Goal: Transaction & Acquisition: Purchase product/service

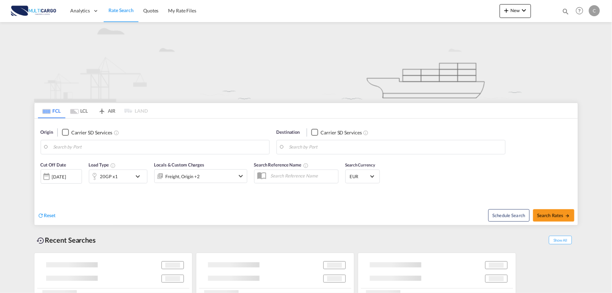
type input "Port of [GEOGRAPHIC_DATA], [GEOGRAPHIC_DATA], [GEOGRAPHIC_DATA]"
type input "Leixoes, Leixoes, PTLEI"
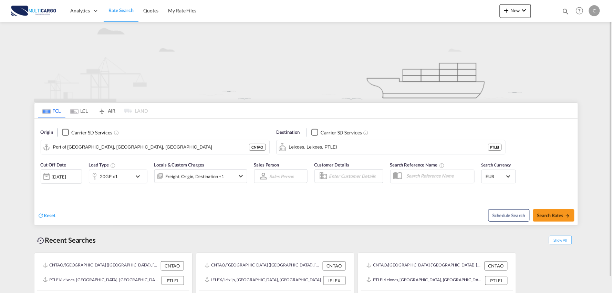
drag, startPoint x: 184, startPoint y: 55, endPoint x: 477, endPoint y: 2, distance: 297.7
click at [185, 56] on img at bounding box center [306, 62] width 544 height 80
click at [512, 9] on span "New" at bounding box center [516, 11] width 26 height 6
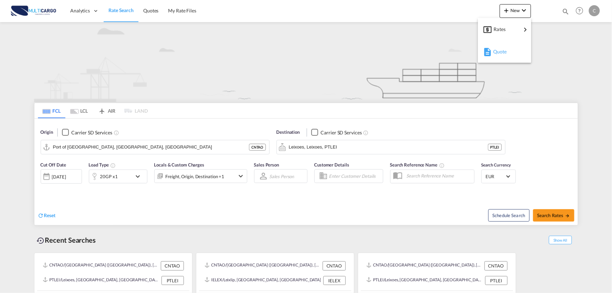
click at [511, 54] on div "Quote" at bounding box center [506, 51] width 26 height 17
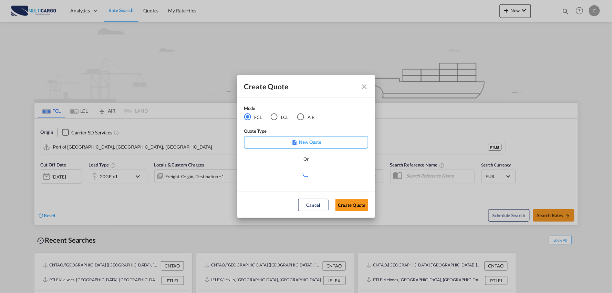
click at [304, 117] on div "AIR" at bounding box center [300, 116] width 7 height 7
click at [305, 176] on md-select "Select template EXP EXW AIR 09/2025 Patricia Barroso | 12 Sep 2025 IMP_DAP_AIR …" at bounding box center [306, 176] width 124 height 14
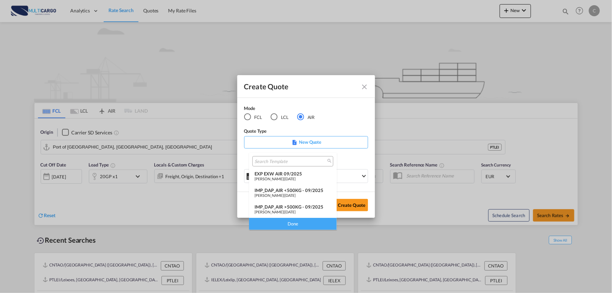
click at [296, 210] on span "[DATE]" at bounding box center [290, 212] width 11 height 4
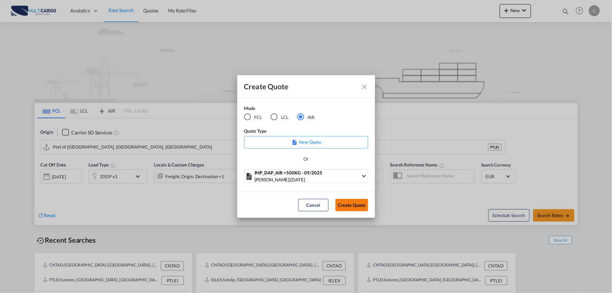
click at [340, 204] on button "Create Quote" at bounding box center [352, 205] width 33 height 12
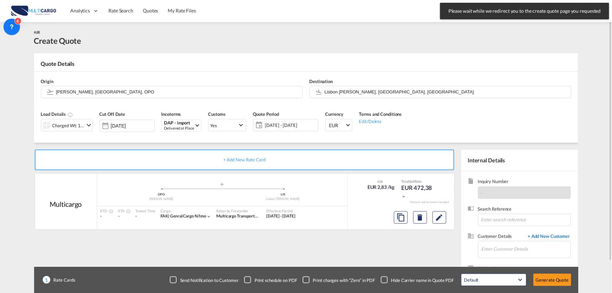
click at [532, 238] on span "+ Add New Customer" at bounding box center [548, 237] width 47 height 8
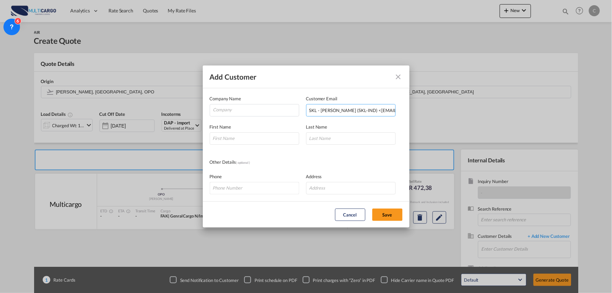
click at [344, 112] on input "SKL - Rahi Vadwala (SKL-IND)‎ <nomination2@sklshipping.in>" at bounding box center [351, 110] width 90 height 12
drag, startPoint x: 370, startPoint y: 110, endPoint x: 98, endPoint y: 114, distance: 271.6
click at [91, 116] on div "Add Customer Company Name Customer Email SKL - Rahi Vadwala (SKL-IND)‎ <nominat…" at bounding box center [306, 146] width 612 height 293
click at [383, 111] on input "nomination2@sklshipping.in>" at bounding box center [351, 110] width 90 height 12
type input "nomination2@sklshipping.in"
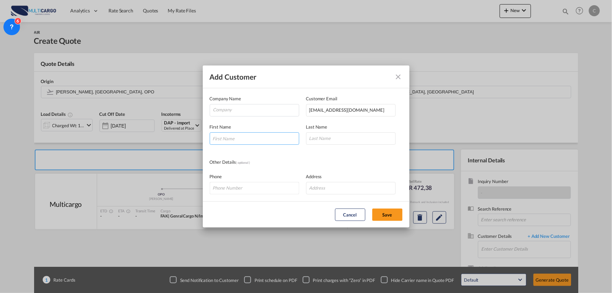
click at [228, 140] on input "Add Customer Company ..." at bounding box center [255, 138] width 90 height 12
click at [238, 139] on input "Add Customer Company ..." at bounding box center [255, 138] width 90 height 12
paste input "RAHI VADWALA"
drag, startPoint x: 254, startPoint y: 138, endPoint x: 225, endPoint y: 135, distance: 29.0
click at [225, 135] on input "RAHI VADWALA" at bounding box center [255, 138] width 90 height 12
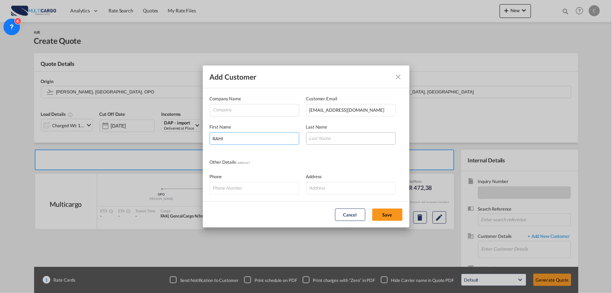
type input "RAHI"
click at [345, 138] on input "Add Customer Company ..." at bounding box center [351, 138] width 90 height 12
paste input "VADWALA"
type input "VADWALA"
click at [233, 108] on input "Company" at bounding box center [256, 109] width 86 height 10
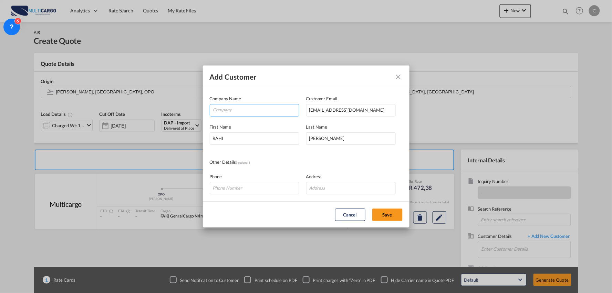
paste input "SKL SHIPPING AND LOGISTICS PVT. LTD"
type input "SKL SHIPPING AND LOGISTICS PVT. LTD"
click at [361, 185] on input "Add Customer Company ..." at bounding box center [351, 188] width 90 height 12
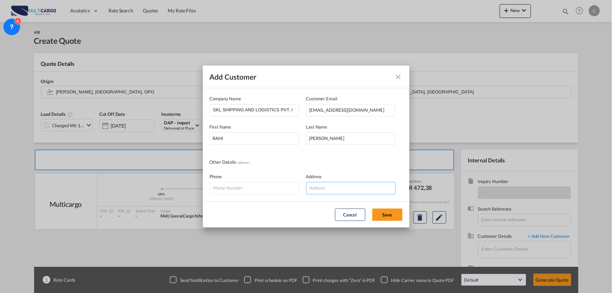
paste input "UNIT NO. 501A, 501B, 502, SWAROOP ARCADE,"
type input "UNIT NO. 501A, 501B, 502, SWAROOP ARCADE,"
click at [385, 212] on button "Save" at bounding box center [388, 214] width 30 height 12
type input "SKL SHIPPING AND LOGISTICS PVT. LTD, RAHI VADWALA, nomination2@sklshipping.in"
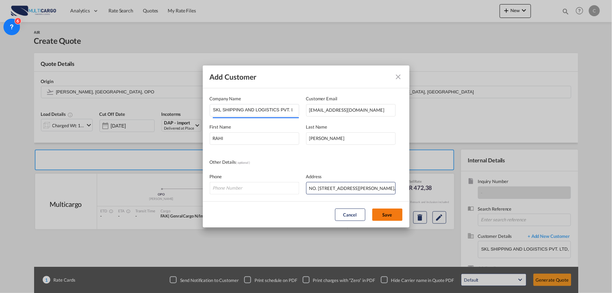
scroll to position [0, 0]
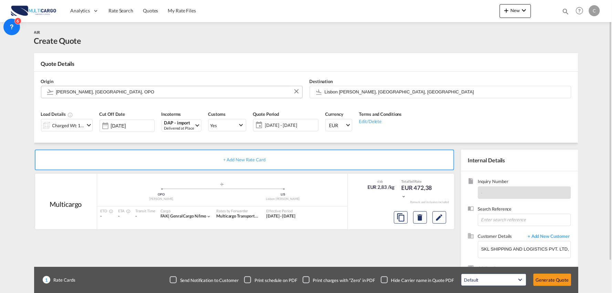
click at [128, 86] on input "Francisco de Sá Carneiro, Porto, OPO" at bounding box center [177, 92] width 243 height 12
click at [347, 94] on input "Lisbon Portela, Lisbon, LIS" at bounding box center [446, 92] width 243 height 12
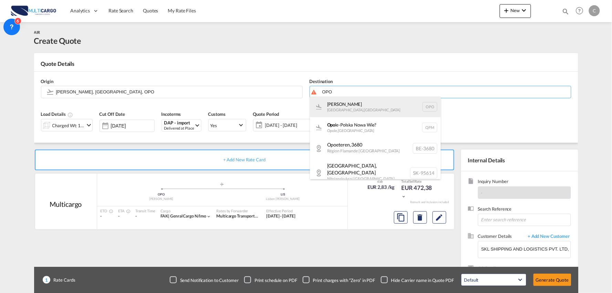
click at [340, 109] on div "Francisco de Sá Carneiro Porto , Portugal OPO" at bounding box center [375, 106] width 131 height 21
type input "Francisco de Sá Carneiro, Porto, OPO"
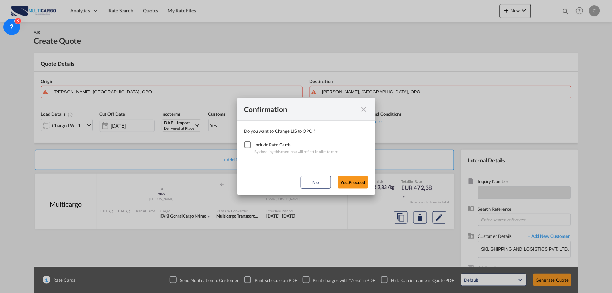
click at [249, 148] on div "Checkbox No Ink" at bounding box center [247, 144] width 7 height 7
click at [348, 180] on button "Yes,Proceed" at bounding box center [353, 182] width 30 height 12
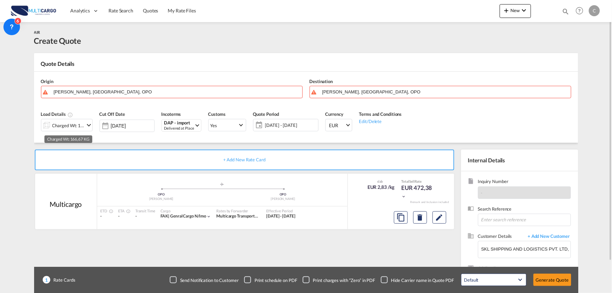
click at [63, 126] on div "Charged Wt: 166,67 KG" at bounding box center [68, 126] width 32 height 10
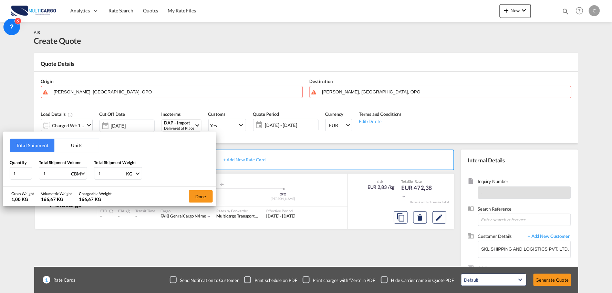
drag, startPoint x: 105, startPoint y: 170, endPoint x: 51, endPoint y: 179, distance: 54.7
click at [77, 176] on div "Quantity 1 Total Shipment Volume 1 CBM CBM CFT KG LB Total Shipment Weight 1 KG…" at bounding box center [110, 169] width 200 height 21
type input "3807"
drag, startPoint x: 22, startPoint y: 174, endPoint x: 1, endPoint y: 174, distance: 21.0
click at [1, 176] on div "Total Shipment Units Quantity 1 Total Shipment Volume 1 CBM CBM CFT KG LB Total…" at bounding box center [306, 146] width 612 height 293
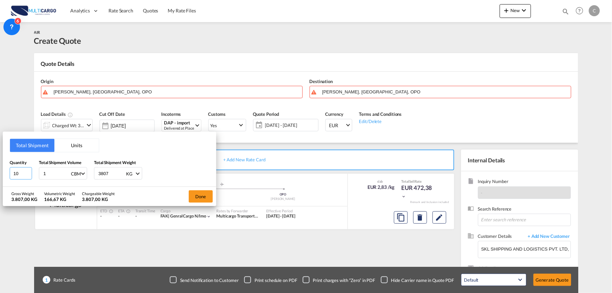
type input "10"
click at [91, 92] on div "Total Shipment Units Quantity 10 Total Shipment Volume 1 CBM CBM CFT KG LB Tota…" at bounding box center [306, 146] width 612 height 293
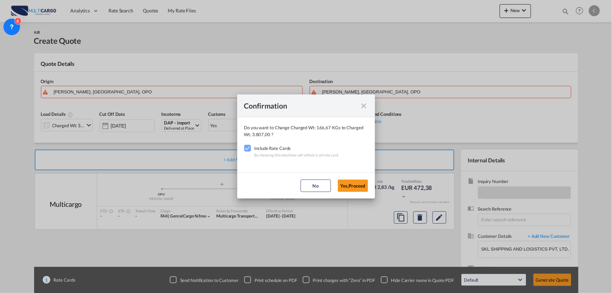
click at [134, 92] on div "Confirmation Do you want to Change Charged Wt: 166,67 KGs to Charged Wt: 3.807,…" at bounding box center [306, 146] width 612 height 293
click at [354, 184] on button "Yes,Proceed" at bounding box center [353, 186] width 30 height 12
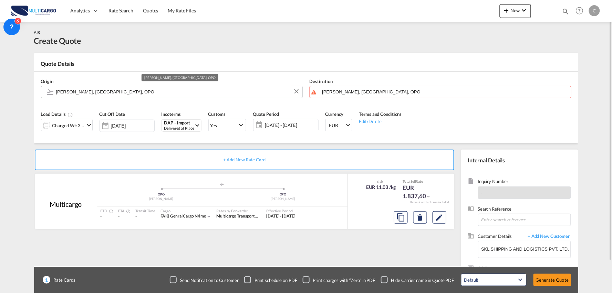
click at [136, 92] on input "Francisco de Sá Carneiro, Porto, OPO" at bounding box center [177, 92] width 243 height 12
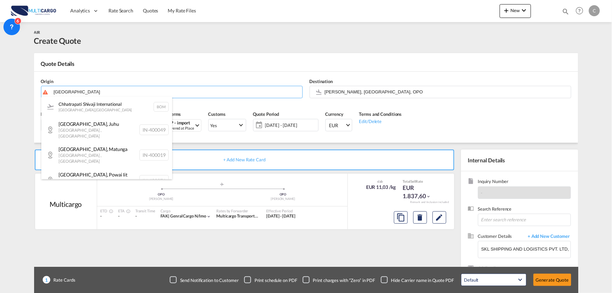
click at [86, 108] on div "Chhatrapati Shivaji International Mumbai , India BOM" at bounding box center [106, 106] width 131 height 21
type input "Chhatrapati Shivaji International, Mumbai, BOM"
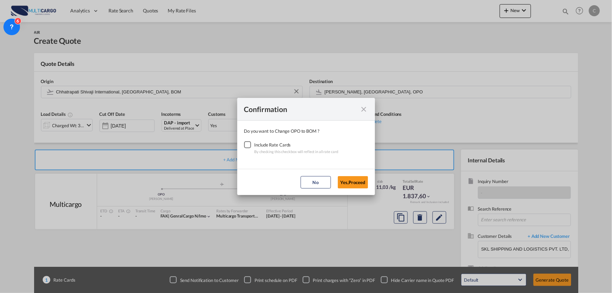
click at [244, 145] on div "Checkbox No Ink" at bounding box center [247, 144] width 7 height 7
click at [356, 182] on button "Yes,Proceed" at bounding box center [353, 182] width 30 height 12
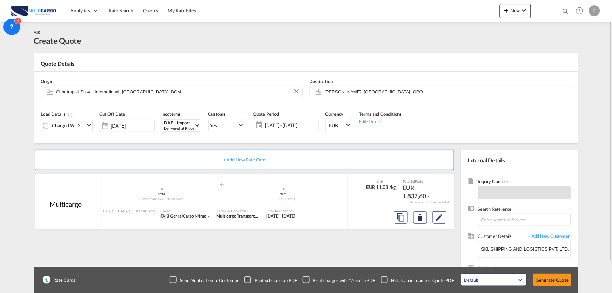
click at [212, 60] on div "Quote Details" at bounding box center [306, 65] width 544 height 11
drag, startPoint x: 65, startPoint y: 130, endPoint x: 85, endPoint y: 141, distance: 22.4
click at [66, 130] on div "Charged Wt: 3.807,00 KG" at bounding box center [68, 126] width 32 height 10
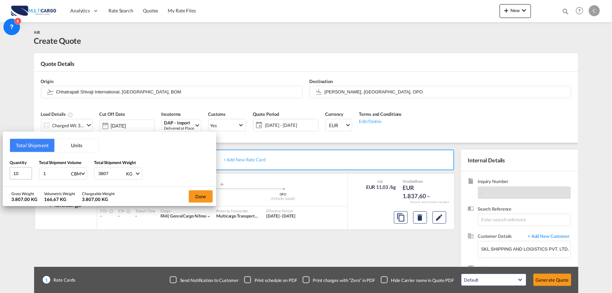
drag, startPoint x: 39, startPoint y: 173, endPoint x: 29, endPoint y: 173, distance: 9.6
click at [30, 173] on div "Quantity 10 Total Shipment Volume 1 CBM CBM CFT KG LB Total Shipment Weight 380…" at bounding box center [110, 169] width 200 height 21
type input "17"
type input "17.1"
click at [212, 202] on button "Done" at bounding box center [201, 196] width 24 height 12
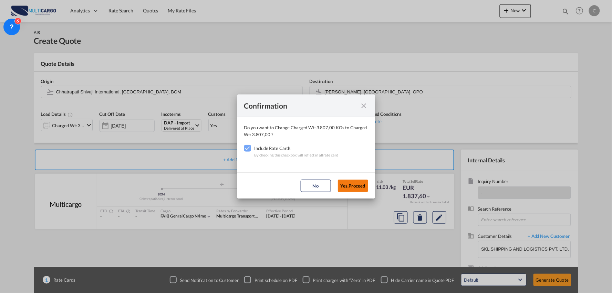
click at [356, 181] on button "Yes,Proceed" at bounding box center [353, 186] width 30 height 12
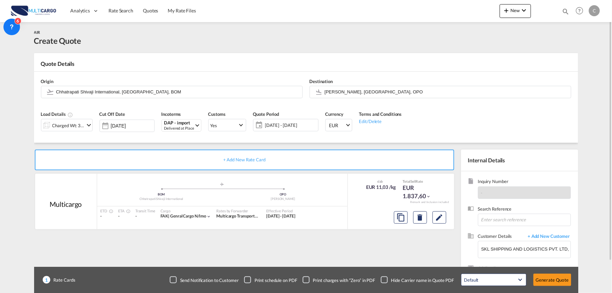
click at [377, 281] on div "Send Notification to Customer Print schedule on PDF Print charges with “Zero” i…" at bounding box center [314, 279] width 288 height 7
click at [385, 280] on div "Checkbox No Ink" at bounding box center [384, 279] width 7 height 7
click at [374, 249] on div "+ Add New Rate Card Multicargo added by you .a{fill:#aaa8ad;} .a{fill:#aaa8ad;}…" at bounding box center [246, 222] width 424 height 144
click at [545, 278] on button "Generate Quote" at bounding box center [553, 280] width 38 height 12
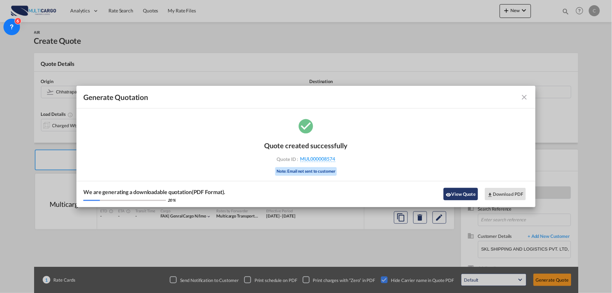
click at [462, 198] on button "View Quote" at bounding box center [461, 194] width 34 height 12
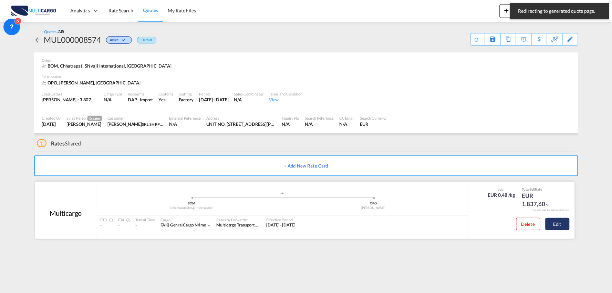
click at [562, 225] on button "Edit" at bounding box center [558, 224] width 24 height 12
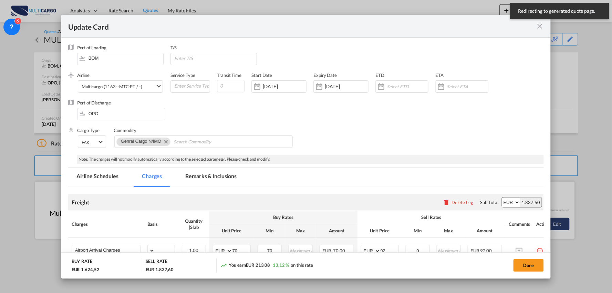
select select "per_bl"
select select "per_kg"
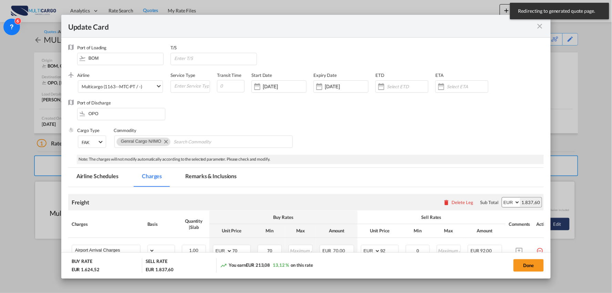
select select "per_shipment"
select select "per_bl"
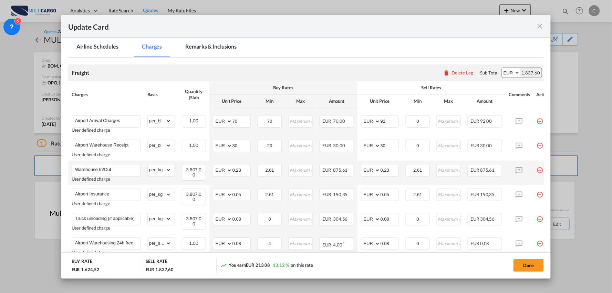
scroll to position [153, 0]
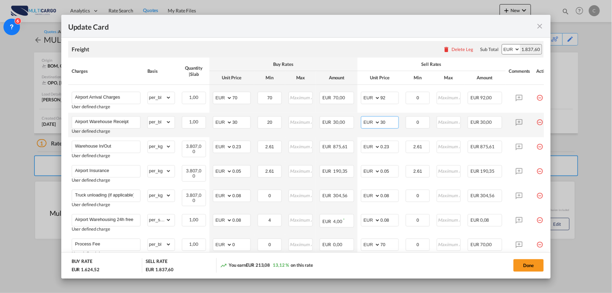
drag, startPoint x: 393, startPoint y: 122, endPoint x: 361, endPoint y: 122, distance: 31.7
click at [361, 122] on md-input-container "AED AFN ALL AMD ANG AOA ARS AUD AWG AZN BAM BBD BDT BGN BHD BIF BMD BND BOB BRL…" at bounding box center [380, 122] width 38 height 12
type input "50"
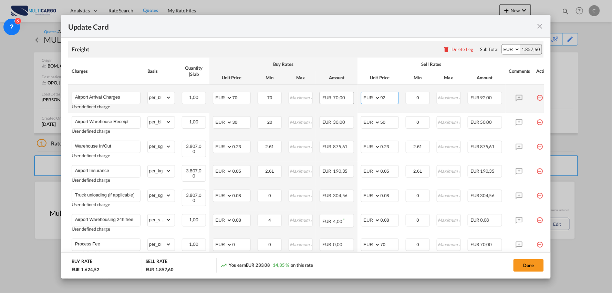
drag, startPoint x: 394, startPoint y: 99, endPoint x: 341, endPoint y: 99, distance: 52.4
click at [350, 99] on tr "Airport Arrival Charges User defined charge Please Enter Already Exists gross_w…" at bounding box center [312, 99] width 488 height 28
type input "70"
click at [381, 40] on air-lcl-rate-modification "Freight Please enter leg name Leg Name Already Exists Delete Leg Sub Total AED …" at bounding box center [306, 182] width 476 height 297
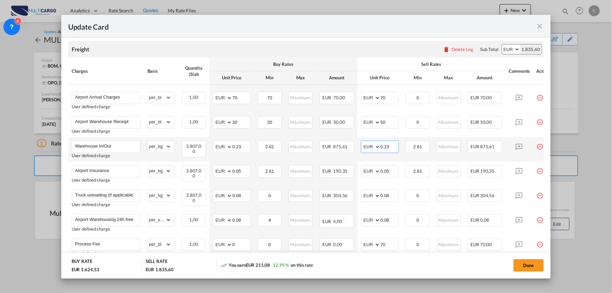
click at [394, 146] on input "0.23" at bounding box center [390, 146] width 18 height 10
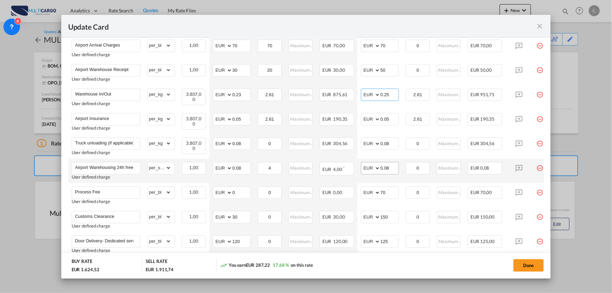
scroll to position [230, 0]
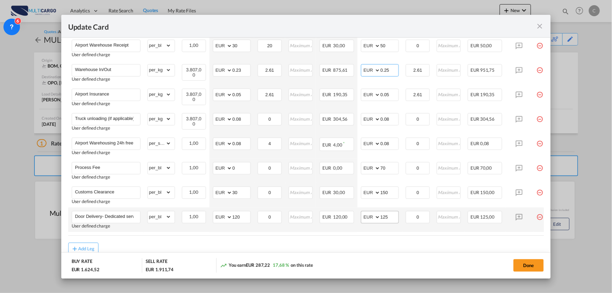
type input "0.25"
click at [388, 216] on input "125" at bounding box center [390, 216] width 18 height 10
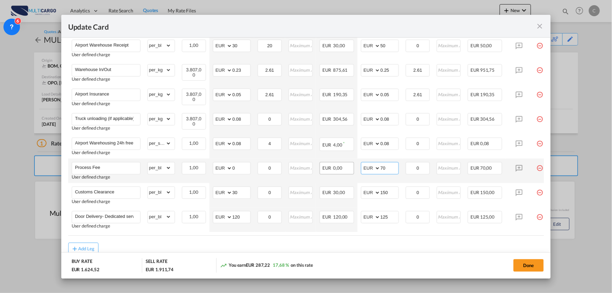
drag, startPoint x: 371, startPoint y: 167, endPoint x: 351, endPoint y: 165, distance: 19.8
click at [351, 165] on tr "Process Fee User defined charge Please Enter Already Exists gross_weight volume…" at bounding box center [312, 171] width 488 height 24
type input "90"
click at [108, 244] on div "Add Leg" at bounding box center [306, 249] width 476 height 12
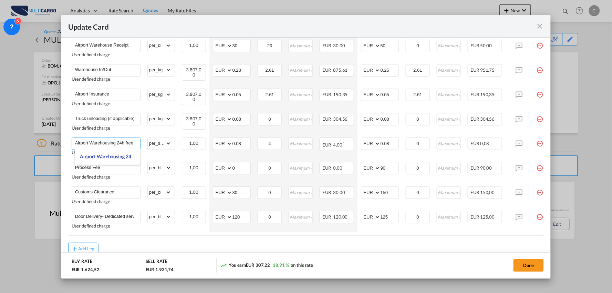
drag, startPoint x: 118, startPoint y: 142, endPoint x: 64, endPoint y: 141, distance: 53.8
click at [64, 141] on md-dialog-content "Port of Loading BOM T/S .a{fill:#aaa8ad;} Airline Multicargo (1163--MTC-PT / -)…" at bounding box center [306, 158] width 490 height 241
click at [130, 142] on input "Airport Warehousing 24h free *Eur x CW x Day - up to 7day - min EUR 4,00" at bounding box center [107, 143] width 65 height 10
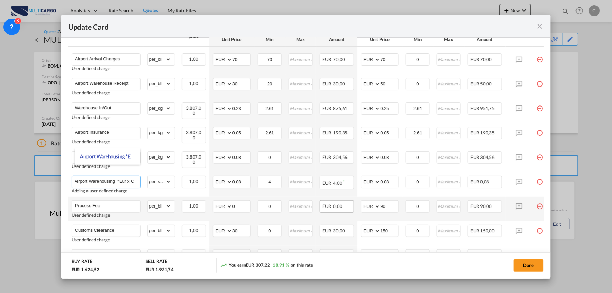
scroll to position [258, 0]
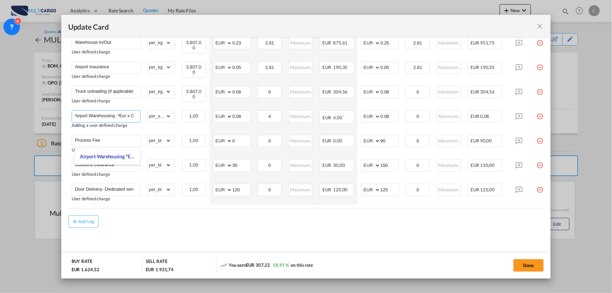
type input "Airport Warehousing *Eur x CW x Day - up to 7day - min EUR 4,00"
click at [343, 226] on div "Add Leg" at bounding box center [306, 221] width 476 height 12
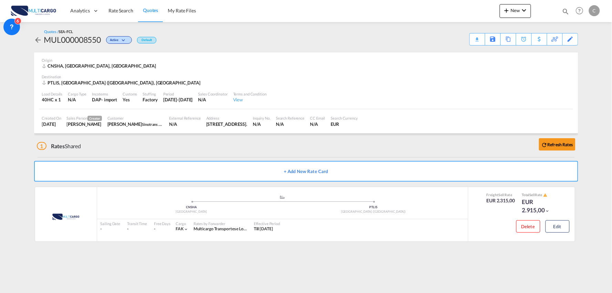
click at [198, 159] on div "+ Add New Rate Card" at bounding box center [306, 170] width 544 height 26
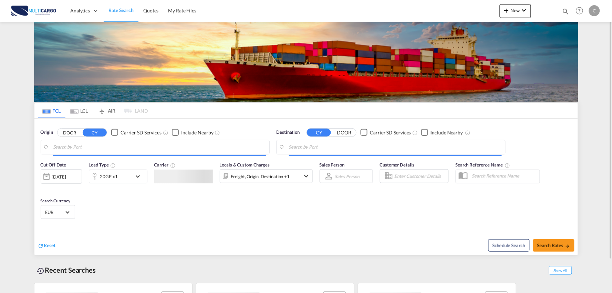
type input "Port of [GEOGRAPHIC_DATA], [GEOGRAPHIC_DATA], [GEOGRAPHIC_DATA]"
type input "Leixoes, Leixoes, PTLEI"
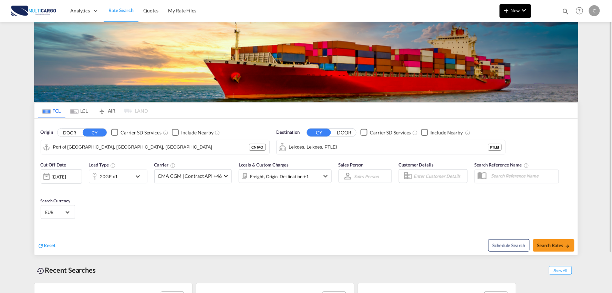
click at [512, 11] on span "New" at bounding box center [516, 11] width 26 height 6
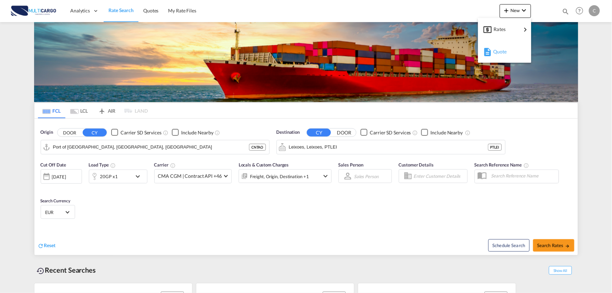
click at [501, 52] on span "Quote" at bounding box center [497, 52] width 8 height 14
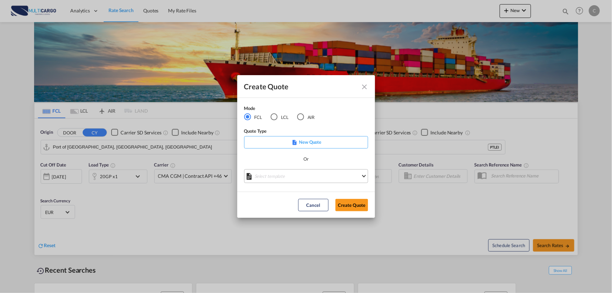
click at [287, 174] on md-select "Select template EXP EXW MERC.Nacional 09/2025 [PERSON_NAME] | [DATE] IMP DAP FC…" at bounding box center [306, 176] width 124 height 14
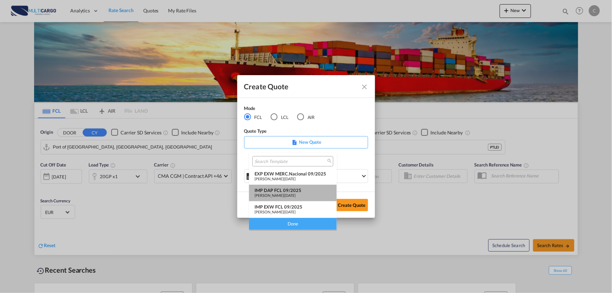
click at [290, 188] on div "IMP DAP FCL 09/2025" at bounding box center [293, 190] width 77 height 6
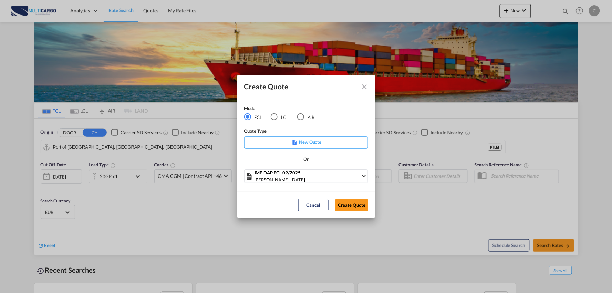
click at [380, 212] on div "Create Quote Mode FCL LCL AIR Quote Type New Quote Or IMP DAP FCL 09/2025 [PERS…" at bounding box center [306, 146] width 612 height 293
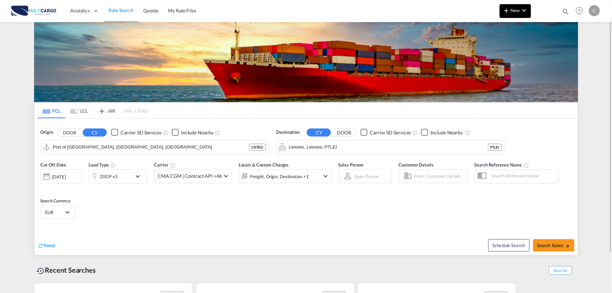
click at [515, 11] on span "New" at bounding box center [516, 11] width 26 height 6
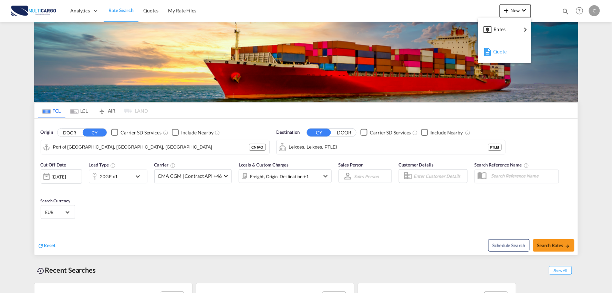
click at [498, 59] on div "Quote" at bounding box center [506, 51] width 26 height 17
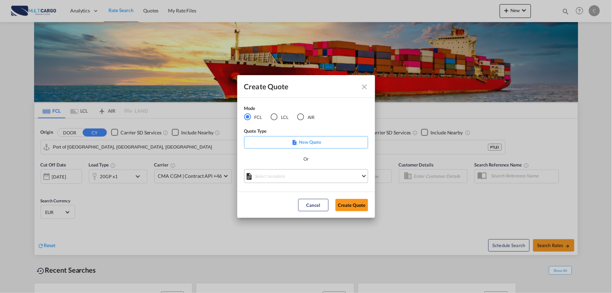
click at [297, 176] on md-select "Select template EXP EXW MERC.Nacional 09/2025 [PERSON_NAME] | [DATE] IMP DAP FC…" at bounding box center [306, 176] width 124 height 14
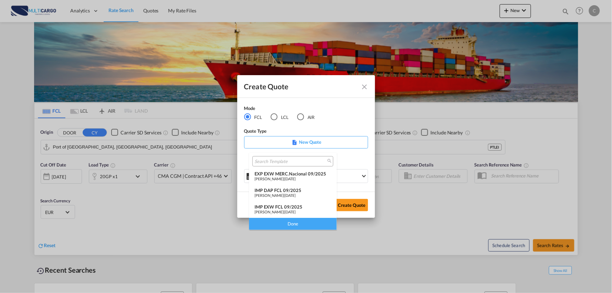
click at [293, 194] on span "[DATE]" at bounding box center [290, 195] width 11 height 4
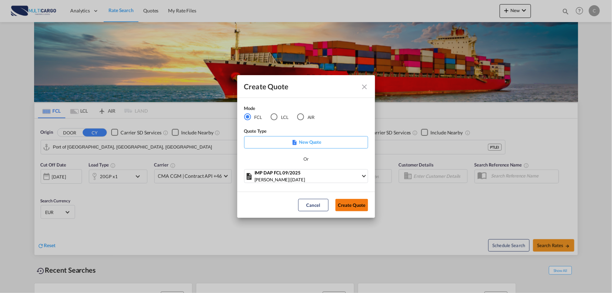
click at [354, 204] on button "Create Quote" at bounding box center [352, 205] width 33 height 12
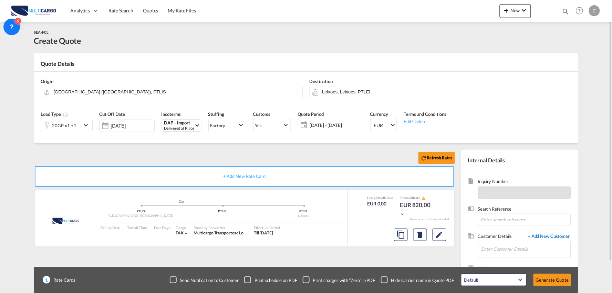
click at [545, 237] on span "+ Add New Customer" at bounding box center [548, 237] width 47 height 8
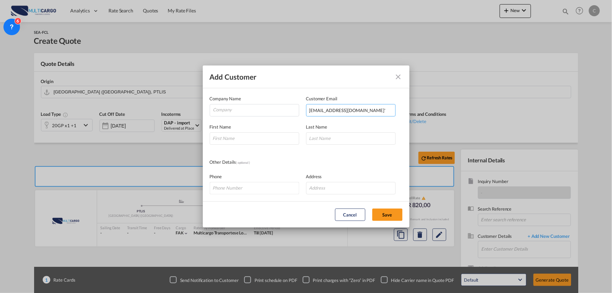
click at [371, 109] on input "[EMAIL_ADDRESS][DOMAIN_NAME]'" at bounding box center [351, 110] width 90 height 12
click at [310, 110] on input "[EMAIL_ADDRESS][DOMAIN_NAME]" at bounding box center [351, 110] width 90 height 12
type input "[EMAIL_ADDRESS][DOMAIN_NAME]"
drag, startPoint x: 243, startPoint y: 142, endPoint x: 236, endPoint y: 143, distance: 6.2
click at [243, 142] on input "Add Customer Company ..." at bounding box center [255, 138] width 90 height 12
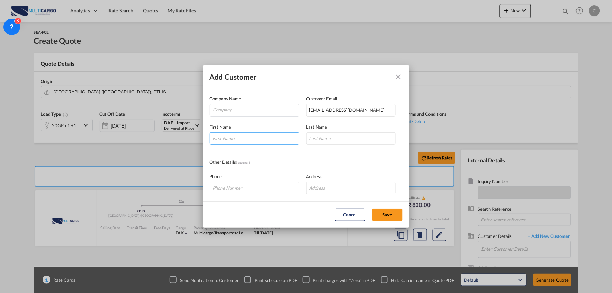
click at [247, 136] on input "Add Customer Company ..." at bounding box center [255, 138] width 90 height 12
type input "m"
type input "[PERSON_NAME]"
click at [231, 109] on input "Company" at bounding box center [256, 109] width 86 height 10
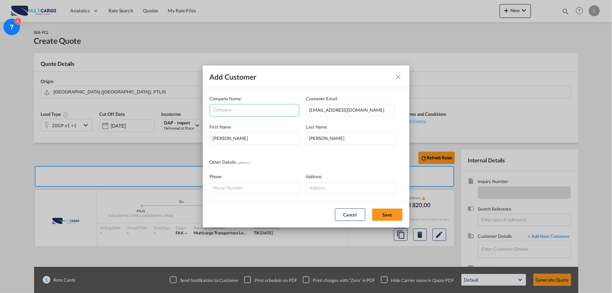
paste input "RRA Group Inc."
type input "RRA Group Inc."
click at [330, 185] on input "Add Customer Company ..." at bounding box center [351, 188] width 90 height 12
paste input "[STREET_ADDRESS][PERSON_NAME]"
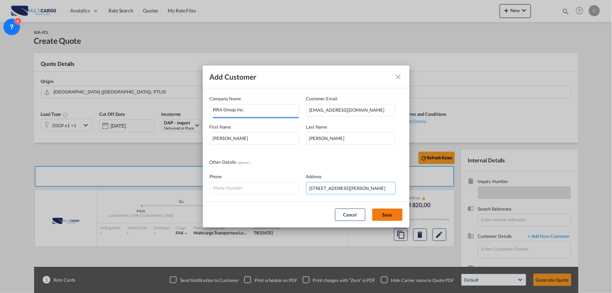
type input "[STREET_ADDRESS][PERSON_NAME]"
click at [393, 213] on button "Save" at bounding box center [388, 214] width 30 height 12
type input "RRA Group Inc., [PERSON_NAME], [EMAIL_ADDRESS][DOMAIN_NAME]"
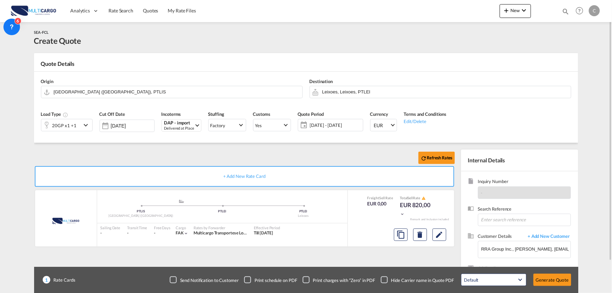
click at [385, 278] on div "Checkbox No Ink" at bounding box center [384, 279] width 7 height 7
click at [370, 88] on input "Leixoes, Leixoes, PTLEI" at bounding box center [445, 92] width 245 height 12
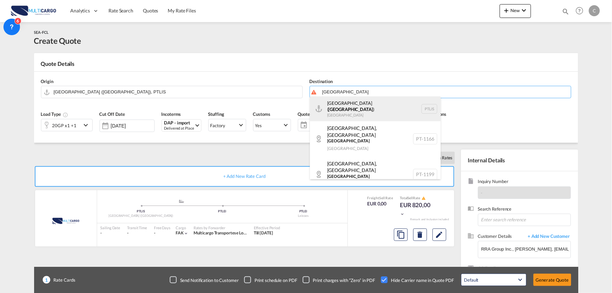
click at [344, 110] on div "[GEOGRAPHIC_DATA] ( [GEOGRAPHIC_DATA] ) [GEOGRAPHIC_DATA] PTLIS" at bounding box center [375, 108] width 131 height 25
type input "[GEOGRAPHIC_DATA] ([GEOGRAPHIC_DATA]), PTLIS"
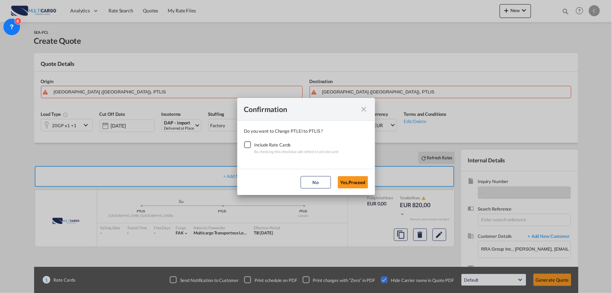
click at [249, 144] on div "Checkbox No Ink" at bounding box center [247, 144] width 7 height 7
drag, startPoint x: 362, startPoint y: 185, endPoint x: 356, endPoint y: 184, distance: 6.4
click at [363, 185] on button "Yes,Proceed" at bounding box center [353, 182] width 30 height 12
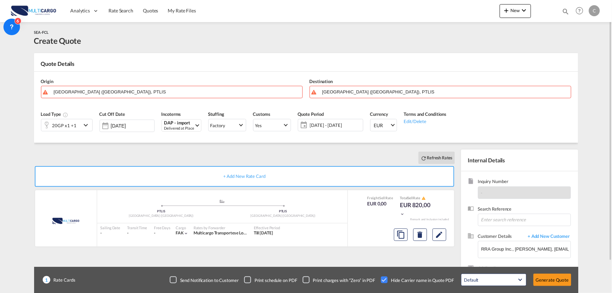
click at [74, 126] on div "20GP x1 +1" at bounding box center [64, 126] width 24 height 10
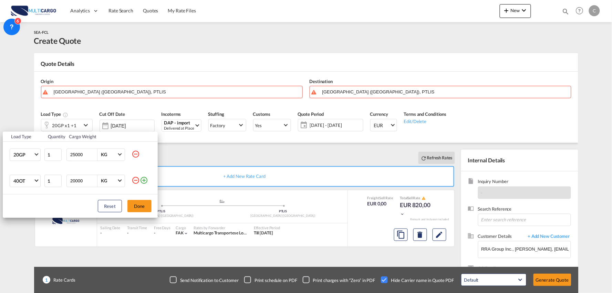
click at [136, 181] on md-icon "icon-minus-circle-outline" at bounding box center [136, 180] width 8 height 8
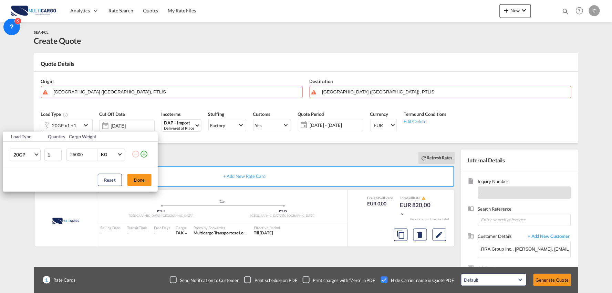
click at [192, 161] on div "Load Type Quantity Cargo Weight 20GP 20GP 40GP 40HC 45HC 20RE 40RE 40HR 20OT 40…" at bounding box center [306, 146] width 612 height 293
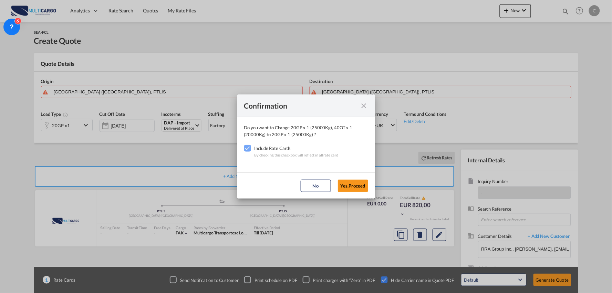
click at [362, 105] on md-icon "icon-close fg-AAA8AD cursor" at bounding box center [364, 106] width 8 height 8
